Goal: Transaction & Acquisition: Book appointment/travel/reservation

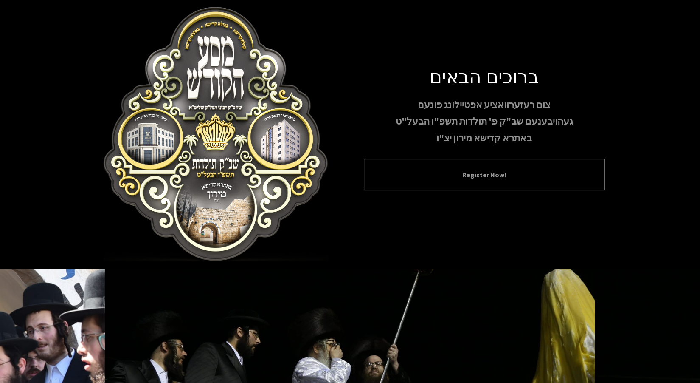
click at [481, 169] on button "Register Now!" at bounding box center [484, 174] width 220 height 10
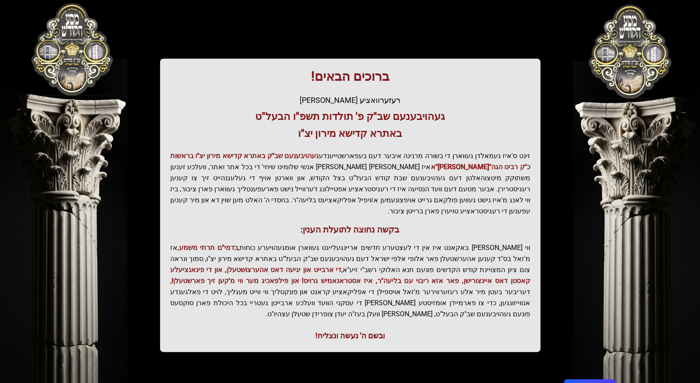
scroll to position [109, 0]
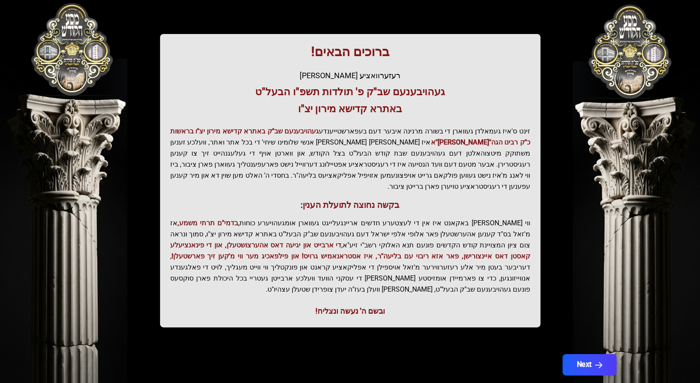
click at [582, 354] on button "Next" at bounding box center [589, 364] width 54 height 21
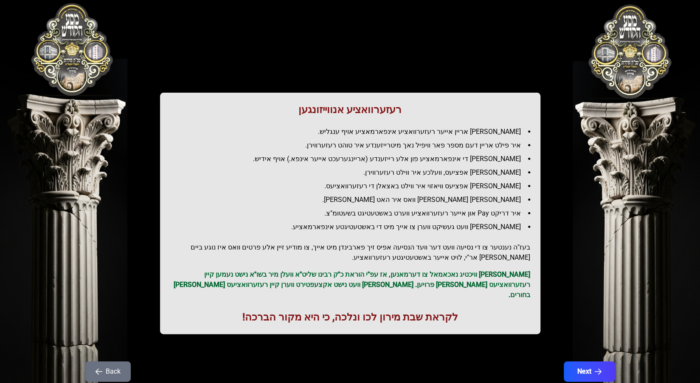
scroll to position [0, 0]
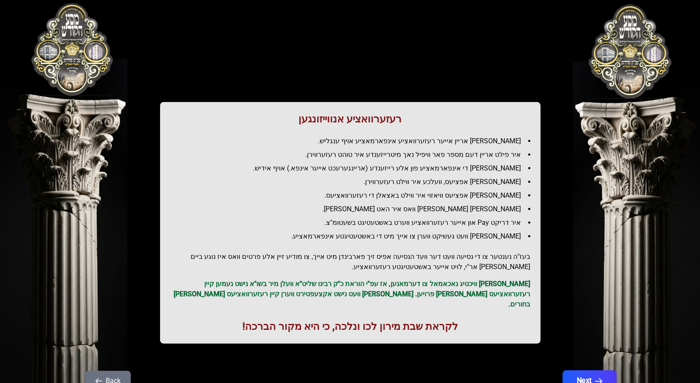
click at [585, 371] on button "Next" at bounding box center [589, 380] width 54 height 21
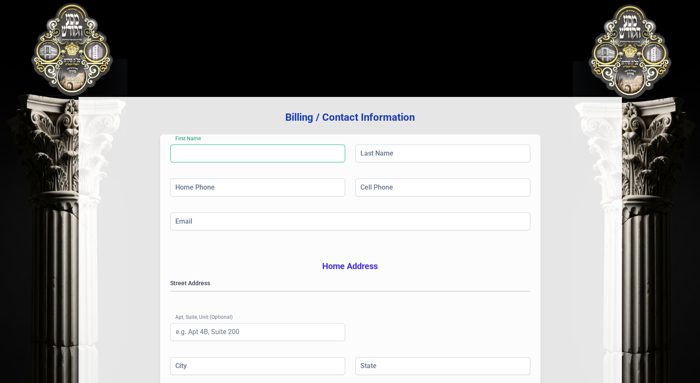
click at [259, 149] on input "First Name" at bounding box center [257, 153] width 175 height 18
type input "[PERSON_NAME]"
type input "[PHONE_NUMBER]"
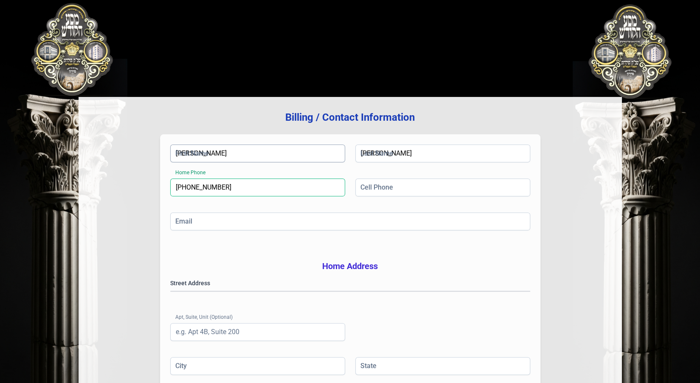
type input "[EMAIL_ADDRESS][DOMAIN_NAME]"
type input "#301"
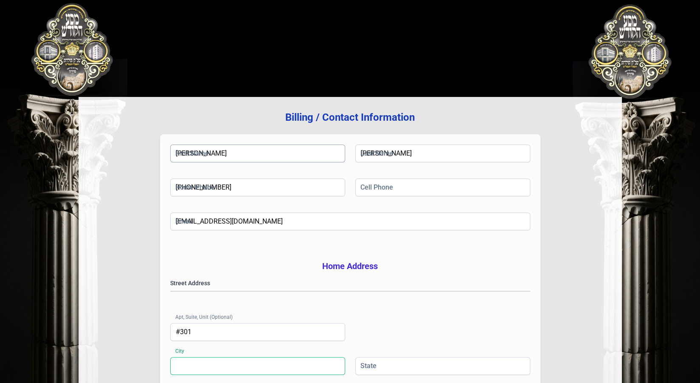
type input "Monroe"
type input "[US_STATE]"
type input "10950"
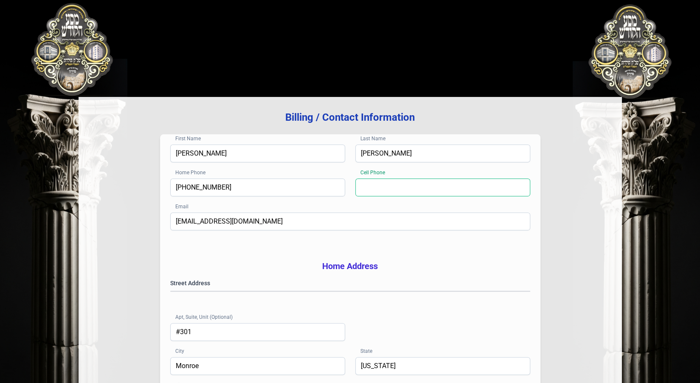
click at [377, 189] on input "Cell Phone" at bounding box center [442, 187] width 175 height 18
type input "[PHONE_NUMBER]"
click at [240, 185] on input "[PHONE_NUMBER]" at bounding box center [257, 187] width 175 height 18
drag, startPoint x: 240, startPoint y: 185, endPoint x: 193, endPoint y: 186, distance: 46.7
click at [193, 186] on input "[PHONE_NUMBER]" at bounding box center [257, 187] width 175 height 18
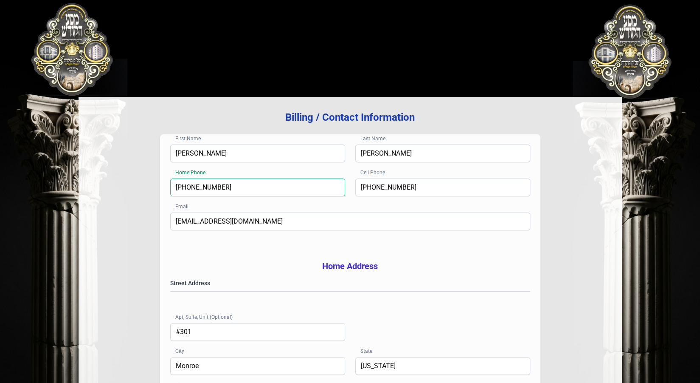
type input "[PHONE_NUMBER]"
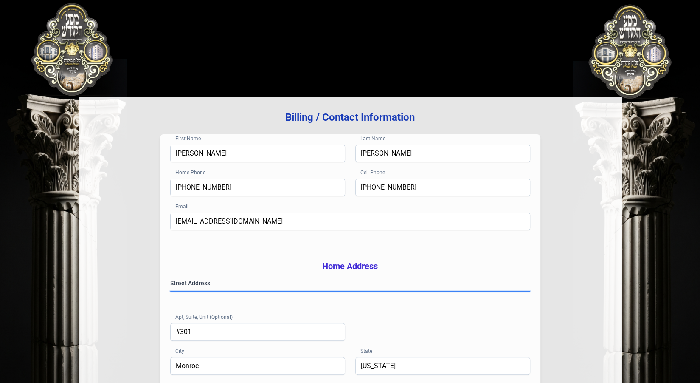
click at [171, 291] on gmp-place-autocomplete at bounding box center [171, 291] width 0 height 0
type input "[PERSON_NAME]"
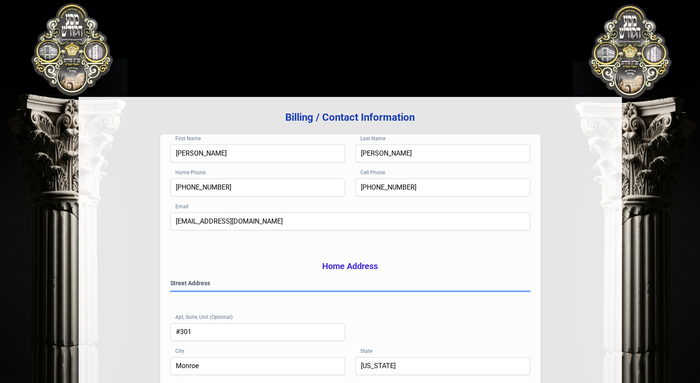
type input "NY"
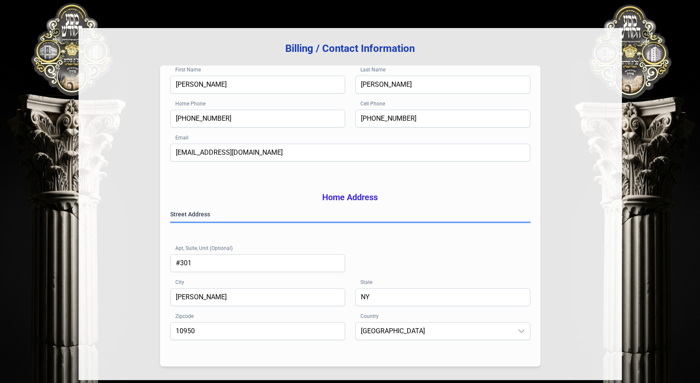
scroll to position [143, 0]
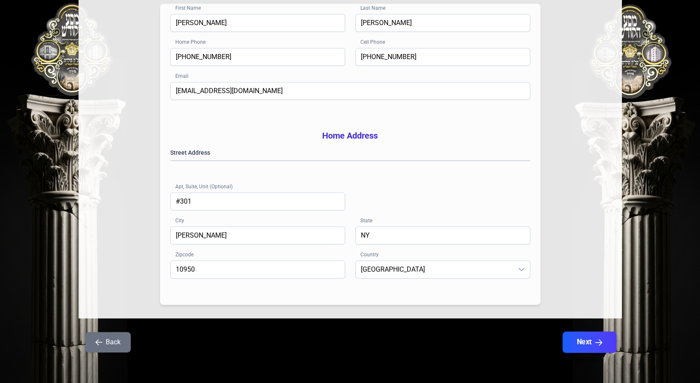
click at [585, 342] on button "Next" at bounding box center [589, 341] width 54 height 21
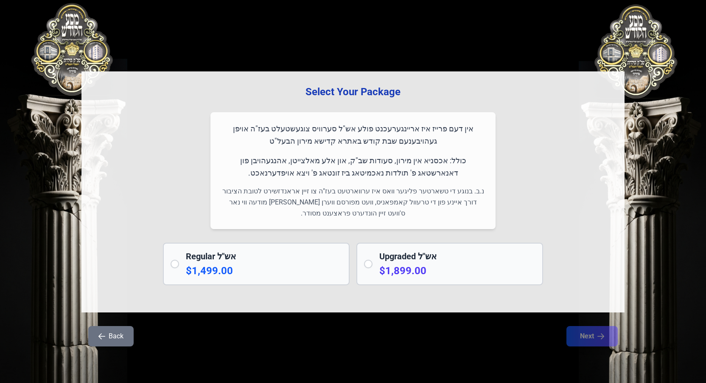
click at [368, 265] on input "radio" at bounding box center [368, 263] width 8 height 8
radio input "true"
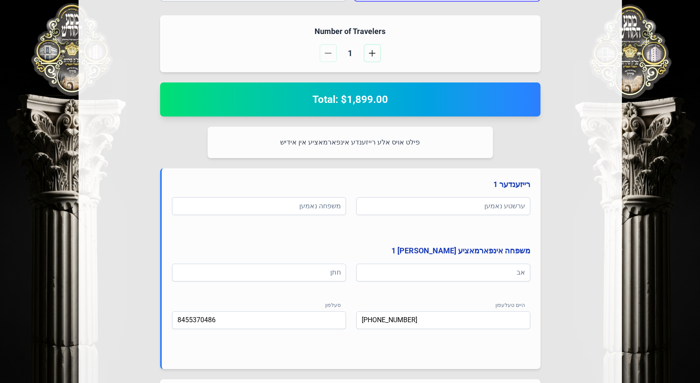
scroll to position [285, 0]
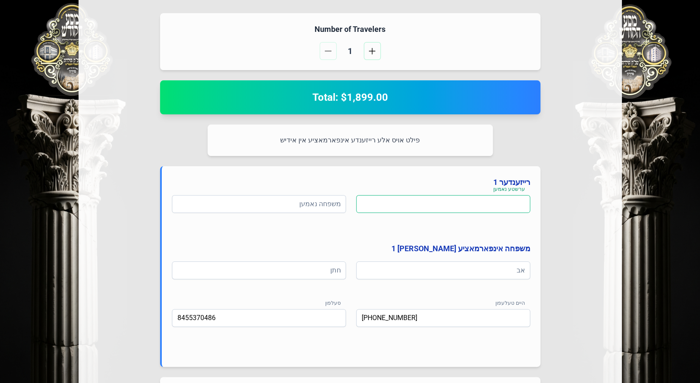
click at [471, 202] on input at bounding box center [443, 204] width 174 height 18
type input "h"
type input "יואל"
click at [339, 195] on input at bounding box center [259, 204] width 174 height 18
type input "מיטטעלמאן"
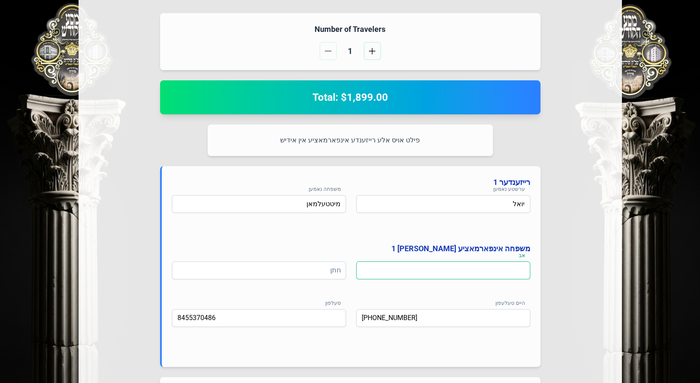
click at [475, 271] on input at bounding box center [443, 270] width 174 height 18
type input "ר' הערשל שליט"א"
click at [334, 273] on input at bounding box center [259, 270] width 174 height 18
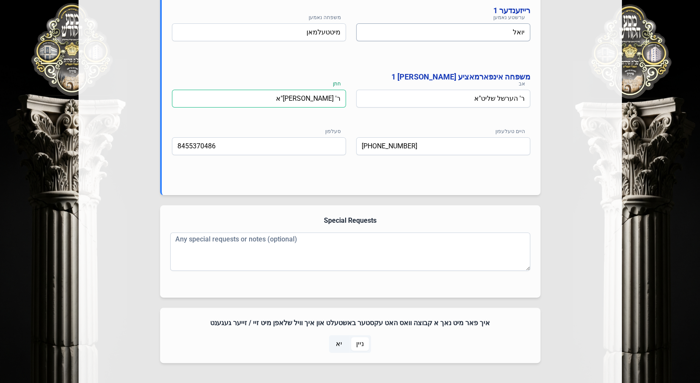
scroll to position [460, 0]
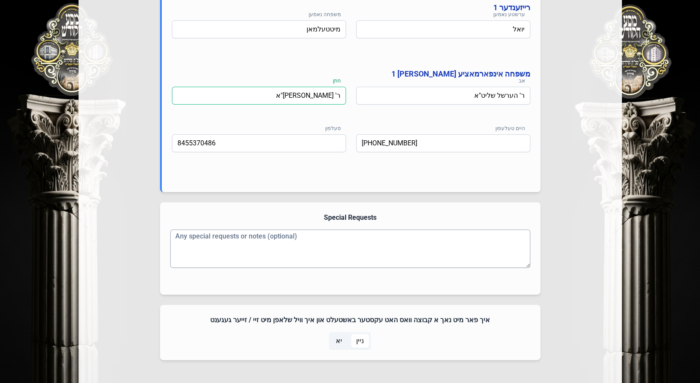
type input "ר' [PERSON_NAME]"א"
click at [297, 241] on textarea "Any special requests or notes (optional)" at bounding box center [350, 248] width 360 height 38
click at [176, 239] on textarea "ביטע מיך לייגן אויב מעגליך אין איין דירה מיט מיין שווער ר' [PERSON_NAME]" at bounding box center [350, 248] width 360 height 38
click at [176, 237] on textarea "ביטע מיך לייגן אויב מעגליך אין איין דירה מיט מיין שווער ר' [PERSON_NAME]" at bounding box center [350, 248] width 360 height 38
type textarea "ביטע מיך לייגן אויב מעגליך אין איין דירה מיט מיין שווער ר' [PERSON_NAME]"
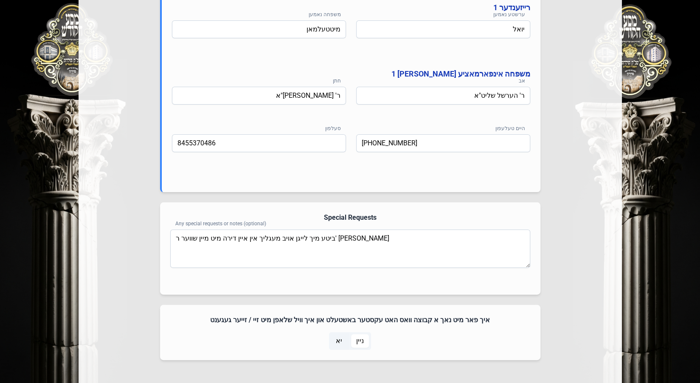
click at [338, 338] on span "יא" at bounding box center [339, 340] width 6 height 10
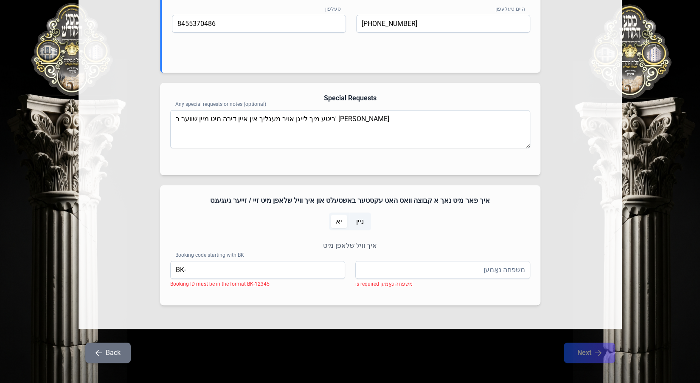
scroll to position [581, 0]
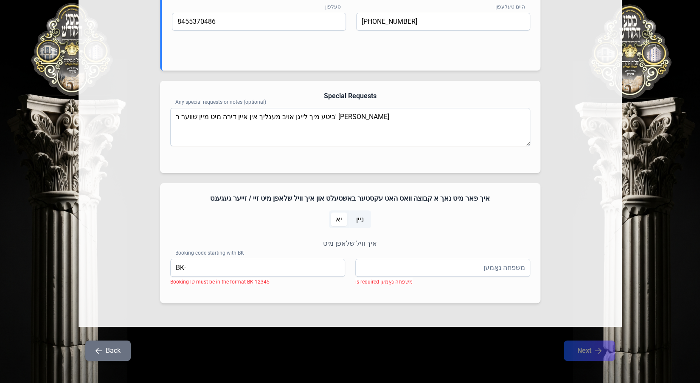
click at [358, 218] on span "ניין" at bounding box center [360, 219] width 8 height 10
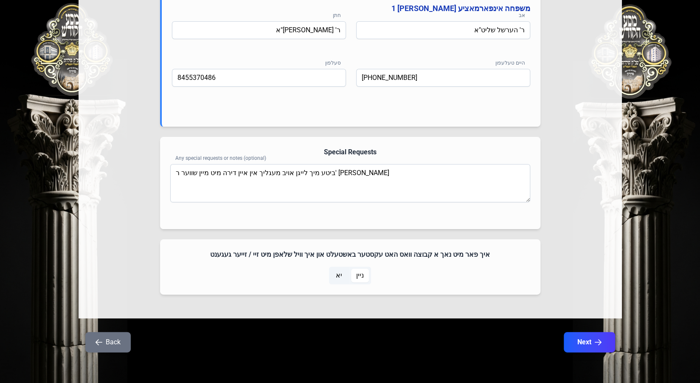
scroll to position [524, 0]
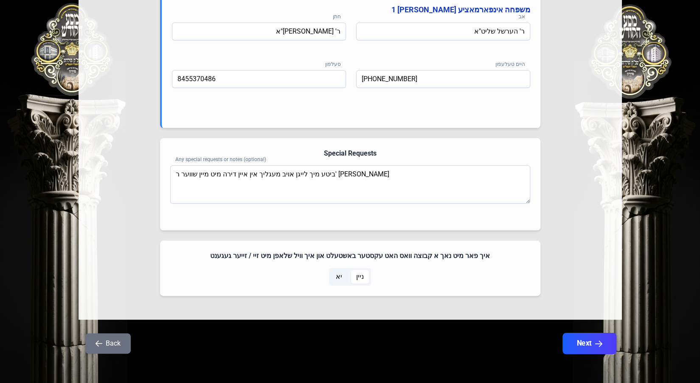
click at [577, 343] on button "Next" at bounding box center [589, 342] width 54 height 21
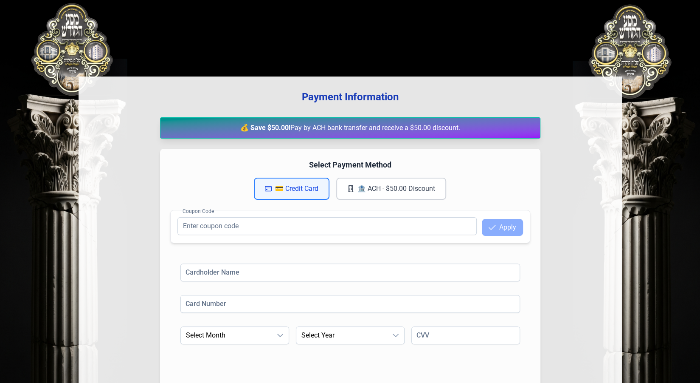
scroll to position [0, 0]
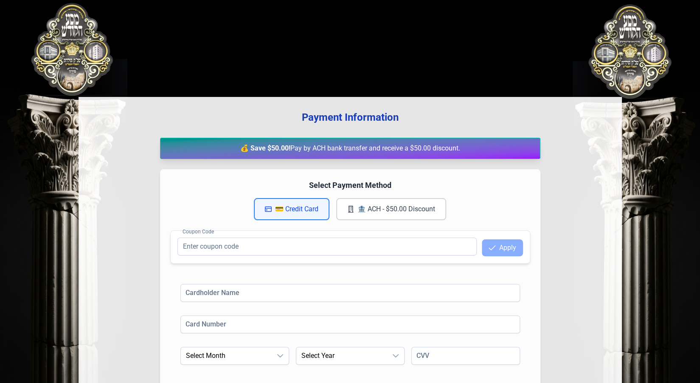
click at [306, 208] on button "💳 Credit Card" at bounding box center [292, 209] width 76 height 22
click at [265, 288] on input at bounding box center [350, 293] width 340 height 18
type input "[PERSON_NAME]"
type input "[CREDIT_CARD_NUMBER]"
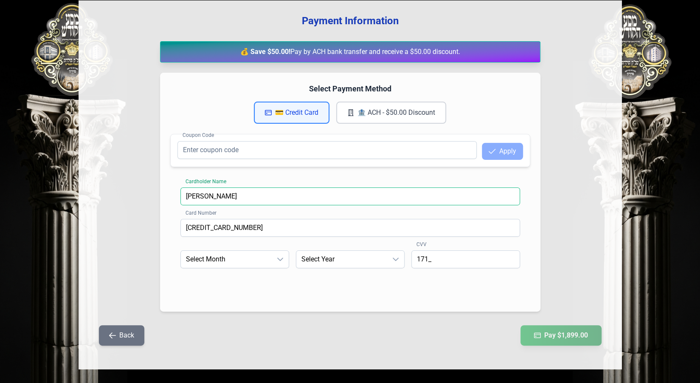
scroll to position [97, 0]
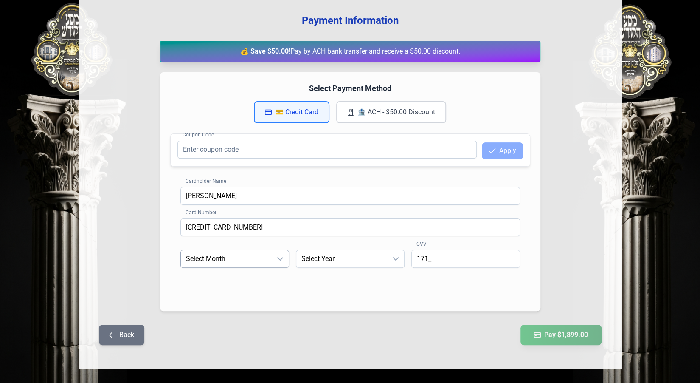
click at [271, 253] on span "Select Month" at bounding box center [226, 258] width 91 height 17
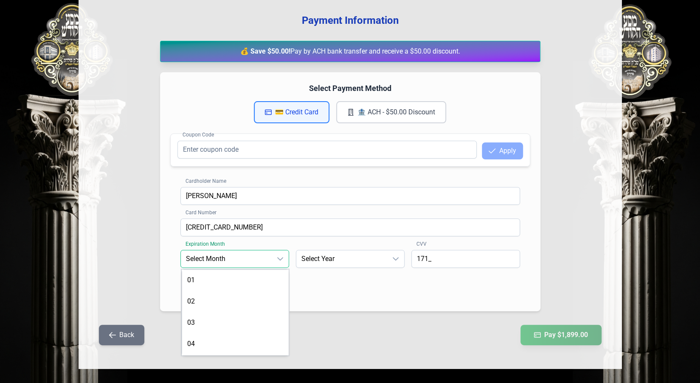
click at [271, 253] on span "Select Month" at bounding box center [226, 258] width 91 height 17
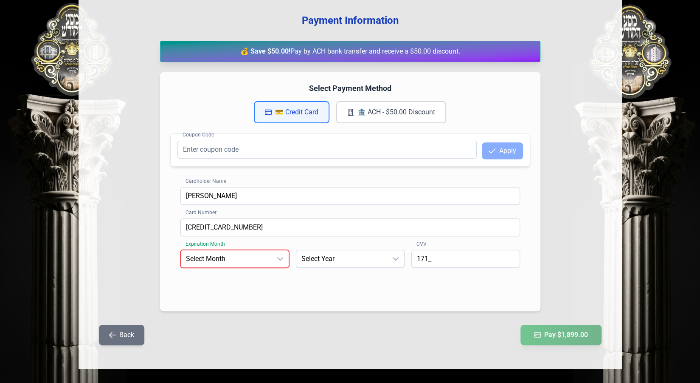
click at [263, 259] on span "Select Month" at bounding box center [226, 258] width 91 height 17
click at [237, 321] on li "03" at bounding box center [234, 322] width 104 height 17
click at [331, 258] on span "Select Year" at bounding box center [341, 258] width 91 height 17
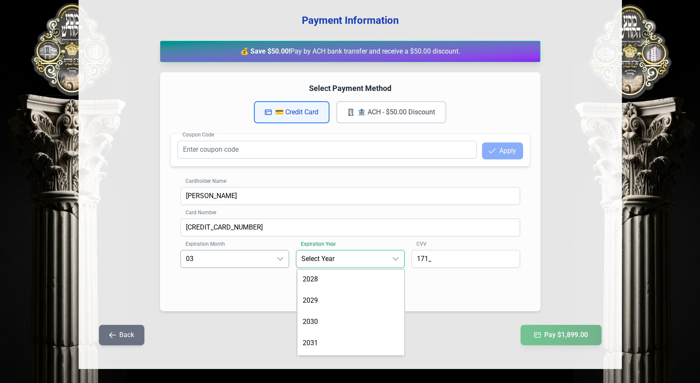
scroll to position [62, 0]
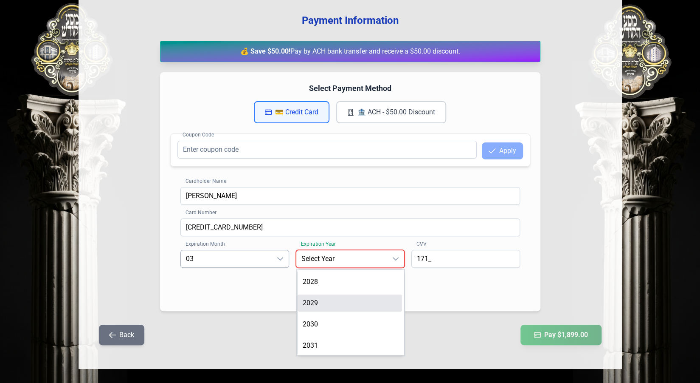
click at [332, 300] on li "2029" at bounding box center [350, 302] width 104 height 17
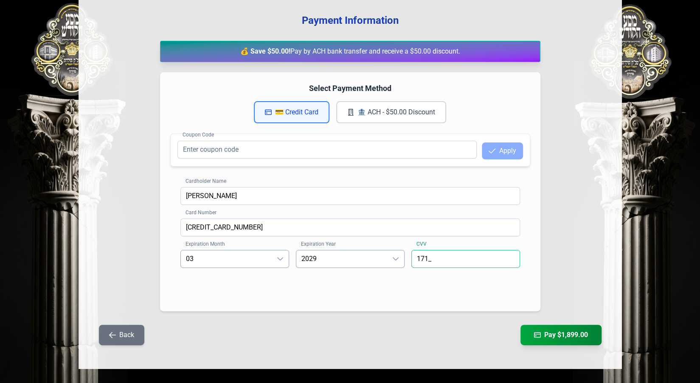
click at [440, 259] on input "171_" at bounding box center [465, 259] width 109 height 18
drag, startPoint x: 437, startPoint y: 259, endPoint x: 406, endPoint y: 255, distance: 31.2
click at [406, 255] on div "Expiration Month 03 Expiration Year [DATE] CVV 171_" at bounding box center [350, 270] width 340 height 41
click at [453, 239] on div "Cardholder Name [PERSON_NAME] Card Number [CREDIT_CARD_NUMBER] Expiration Month…" at bounding box center [350, 239] width 360 height 124
click at [440, 256] on input "171_" at bounding box center [465, 259] width 109 height 18
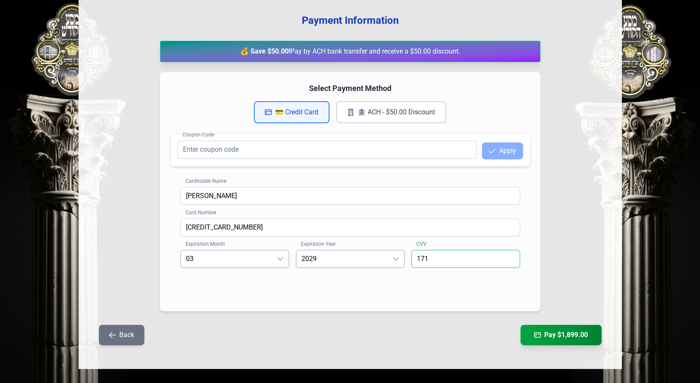
type input "171"
click at [624, 238] on div "בעזהשי"ת 0 1 2 3 4 5 6 Payment Information 💰 Save $50.00! Pay by ACH bank trans…" at bounding box center [350, 146] width 700 height 486
click at [549, 332] on button "Pay $1,899.00" at bounding box center [560, 334] width 85 height 21
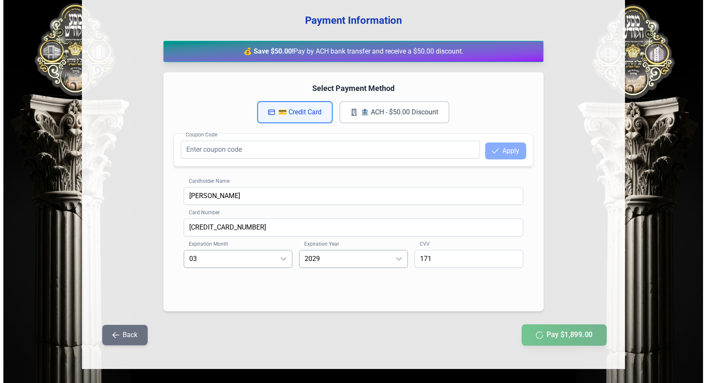
scroll to position [0, 0]
